Goal: Information Seeking & Learning: Learn about a topic

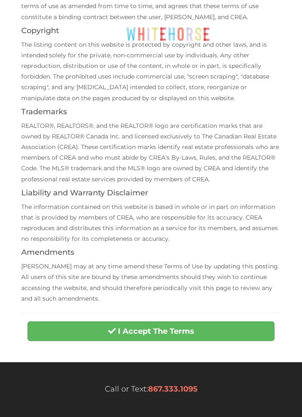
scroll to position [228, 0]
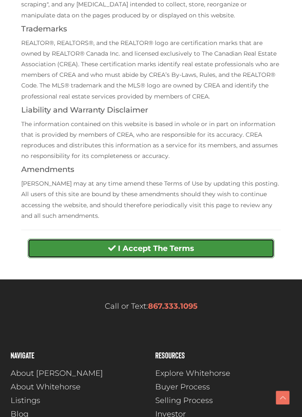
click at [243, 251] on button "I Accept The Terms" at bounding box center [151, 249] width 247 height 20
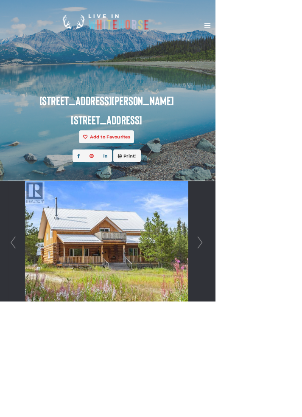
click at [283, 337] on link "Next" at bounding box center [280, 335] width 13 height 170
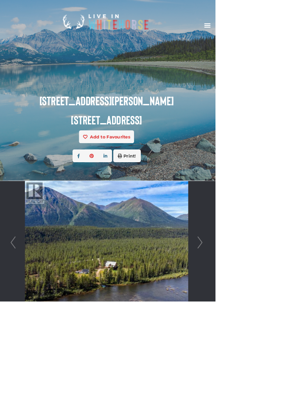
click at [278, 343] on link "Next" at bounding box center [280, 335] width 13 height 170
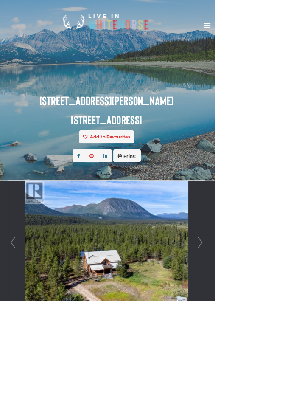
click at [276, 345] on link "Next" at bounding box center [280, 335] width 13 height 170
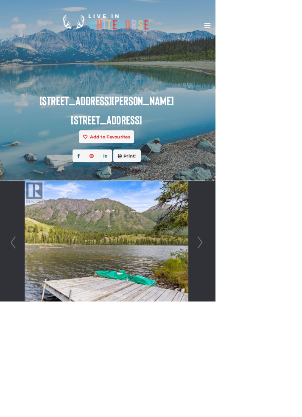
click at [276, 345] on link "Next" at bounding box center [280, 335] width 13 height 170
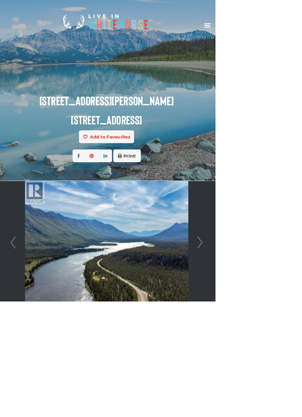
click at [277, 347] on link "Next" at bounding box center [280, 335] width 13 height 170
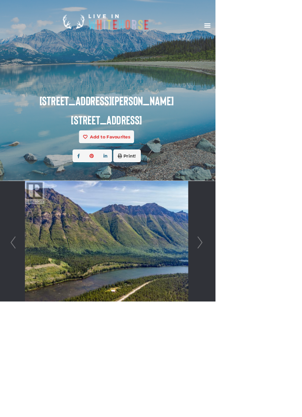
click at [276, 348] on link "Next" at bounding box center [280, 335] width 13 height 170
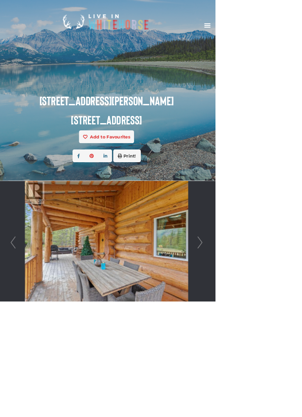
click at [277, 347] on link "Next" at bounding box center [280, 335] width 13 height 170
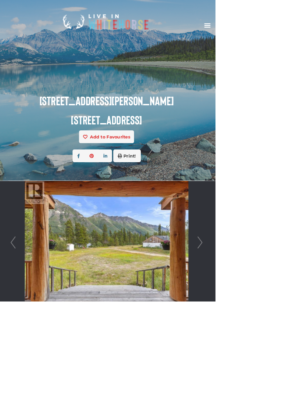
click at [276, 350] on link "Next" at bounding box center [280, 335] width 13 height 170
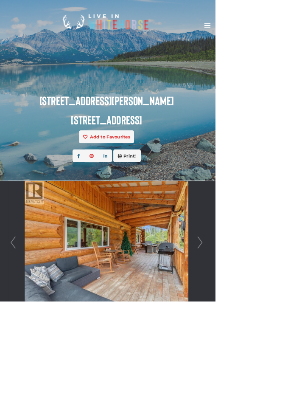
click at [275, 349] on link "Next" at bounding box center [280, 335] width 13 height 170
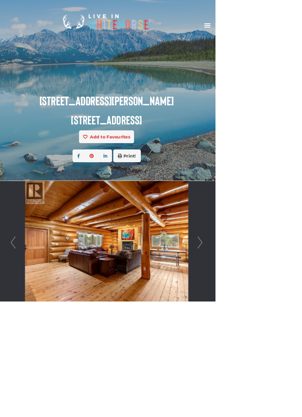
click at [276, 350] on link "Next" at bounding box center [280, 335] width 13 height 170
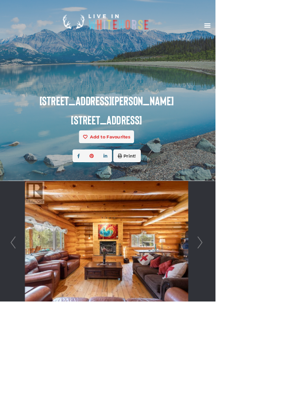
click at [276, 347] on link "Next" at bounding box center [280, 335] width 13 height 170
click at [276, 350] on link "Next" at bounding box center [280, 335] width 13 height 170
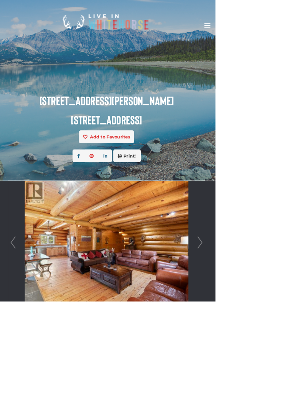
click at [276, 350] on link "Next" at bounding box center [280, 335] width 13 height 170
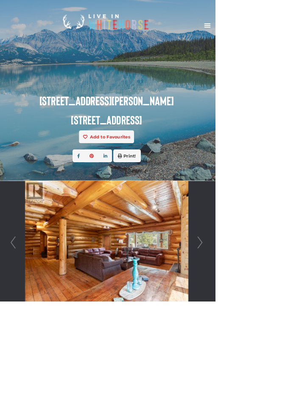
click at [276, 350] on link "Next" at bounding box center [280, 335] width 13 height 170
click at [274, 346] on link "Next" at bounding box center [280, 335] width 13 height 170
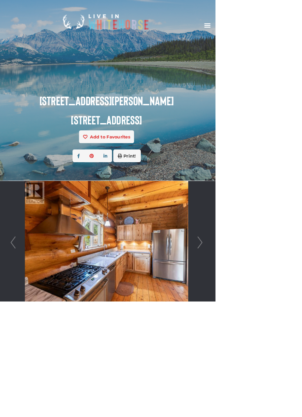
click at [277, 347] on link "Next" at bounding box center [280, 335] width 13 height 170
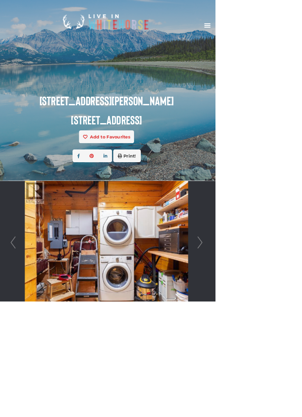
click at [275, 347] on link "Next" at bounding box center [280, 335] width 13 height 170
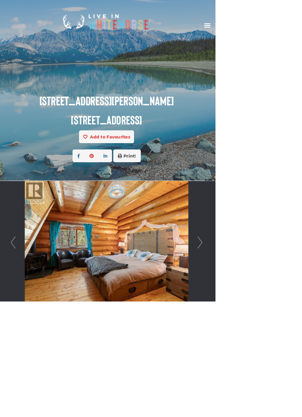
click at [276, 348] on link "Next" at bounding box center [280, 335] width 13 height 170
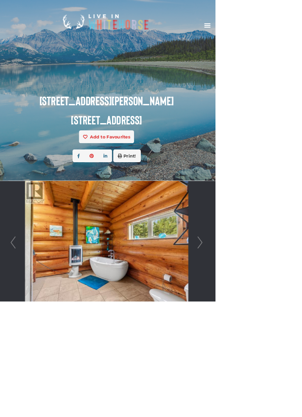
click at [276, 347] on link "Next" at bounding box center [280, 335] width 13 height 170
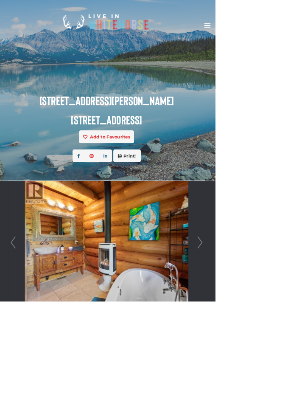
click at [274, 348] on link "Next" at bounding box center [280, 335] width 13 height 170
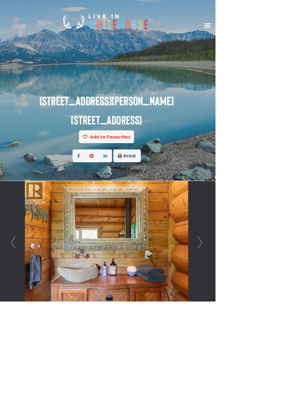
click at [275, 347] on link "Next" at bounding box center [280, 335] width 13 height 170
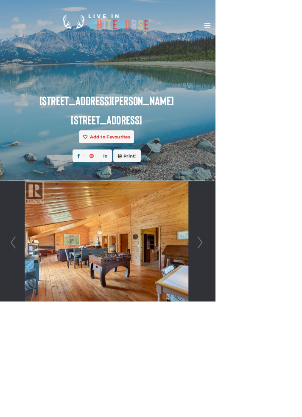
click at [276, 349] on link "Next" at bounding box center [280, 335] width 13 height 170
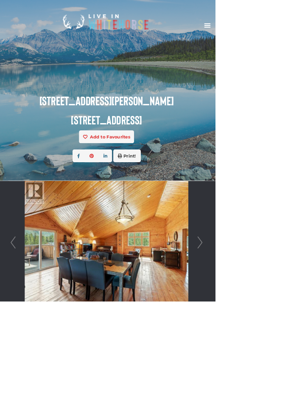
click at [276, 347] on link "Next" at bounding box center [280, 335] width 13 height 170
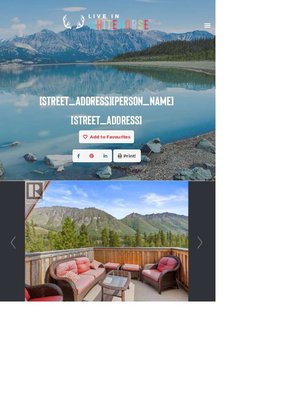
click at [274, 349] on link "Next" at bounding box center [280, 335] width 13 height 170
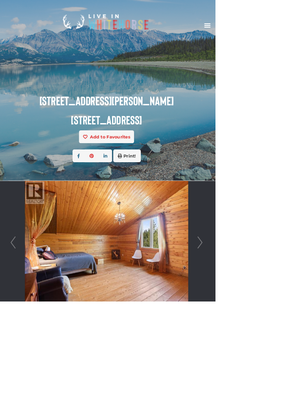
click at [275, 347] on link "Next" at bounding box center [280, 335] width 13 height 170
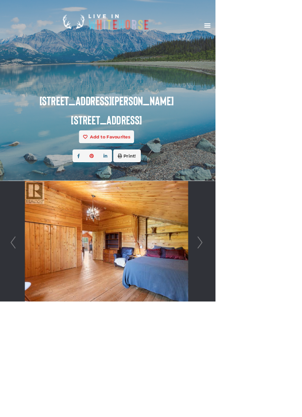
click at [276, 347] on link "Next" at bounding box center [280, 335] width 13 height 170
